Goal: Task Accomplishment & Management: Complete application form

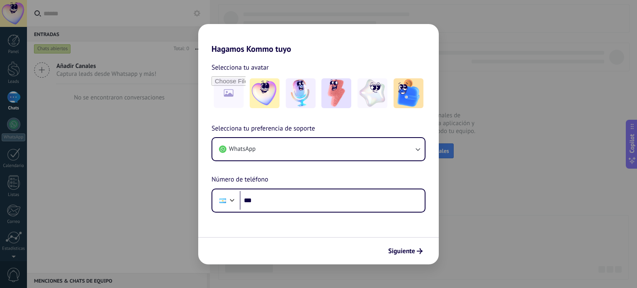
click at [453, 39] on div "Hagamos Kommo tuyo Selecciona tu avatar Selecciona tu preferencia de soporte Wh…" at bounding box center [318, 144] width 637 height 288
click at [134, 95] on div "Hagamos Kommo tuyo Selecciona tu avatar Selecciona tu preferencia de soporte Wh…" at bounding box center [318, 144] width 637 height 288
click at [409, 255] on button "Siguiente" at bounding box center [405, 251] width 42 height 14
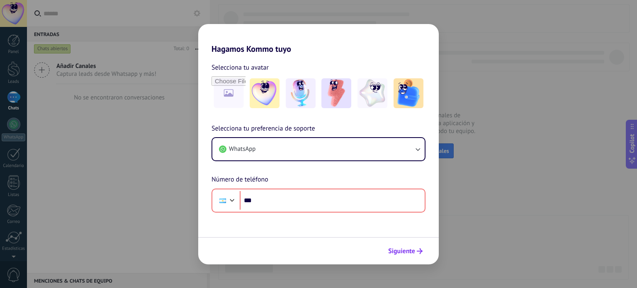
click at [409, 255] on button "Siguiente" at bounding box center [405, 251] width 42 height 14
click at [501, 170] on div "Hagamos Kommo tuyo Selecciona tu avatar Selecciona tu preferencia de soporte Wh…" at bounding box center [318, 144] width 637 height 288
drag, startPoint x: 73, startPoint y: 66, endPoint x: 124, endPoint y: 42, distance: 56.2
click at [124, 42] on div "Hagamos Kommo tuyo Selecciona tu avatar Selecciona tu preferencia de soporte Wh…" at bounding box center [318, 144] width 637 height 288
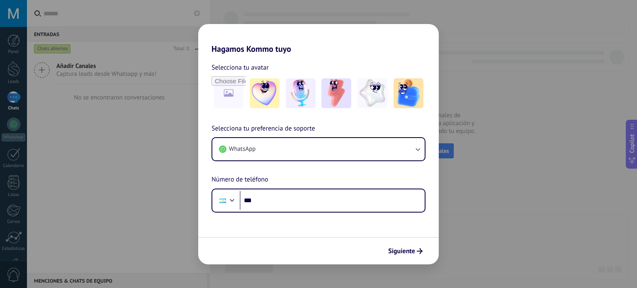
click at [83, 61] on div "Hagamos Kommo tuyo Selecciona tu avatar Selecciona tu preferencia de soporte Wh…" at bounding box center [318, 144] width 637 height 288
click at [410, 253] on span "Siguiente" at bounding box center [401, 251] width 27 height 6
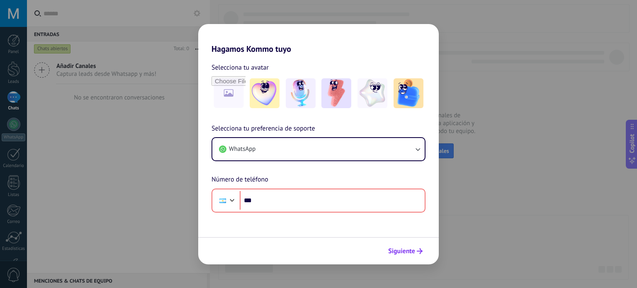
click at [408, 252] on span "Siguiente" at bounding box center [401, 251] width 27 height 6
